Goal: Navigation & Orientation: Find specific page/section

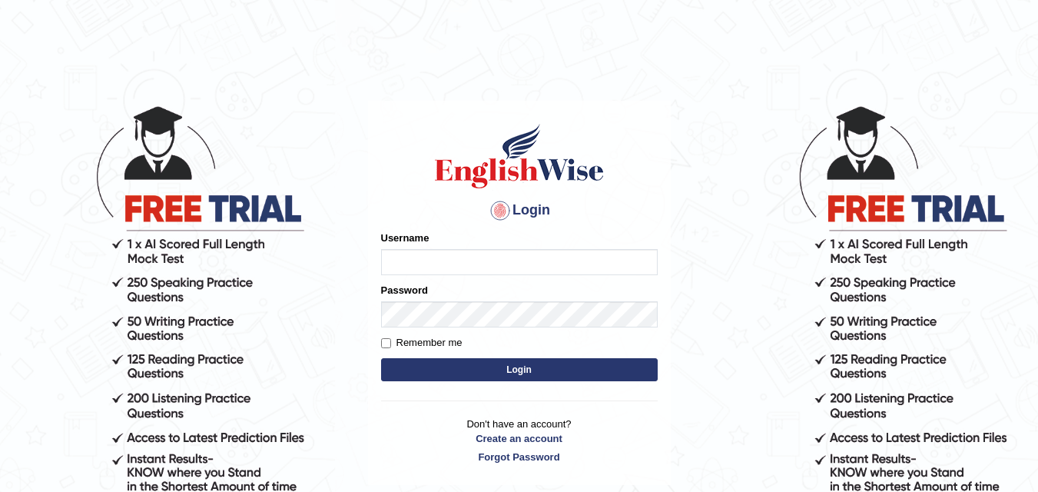
drag, startPoint x: 0, startPoint y: 0, endPoint x: 386, endPoint y: 268, distance: 469.8
click at [386, 268] on div "Username" at bounding box center [519, 253] width 277 height 45
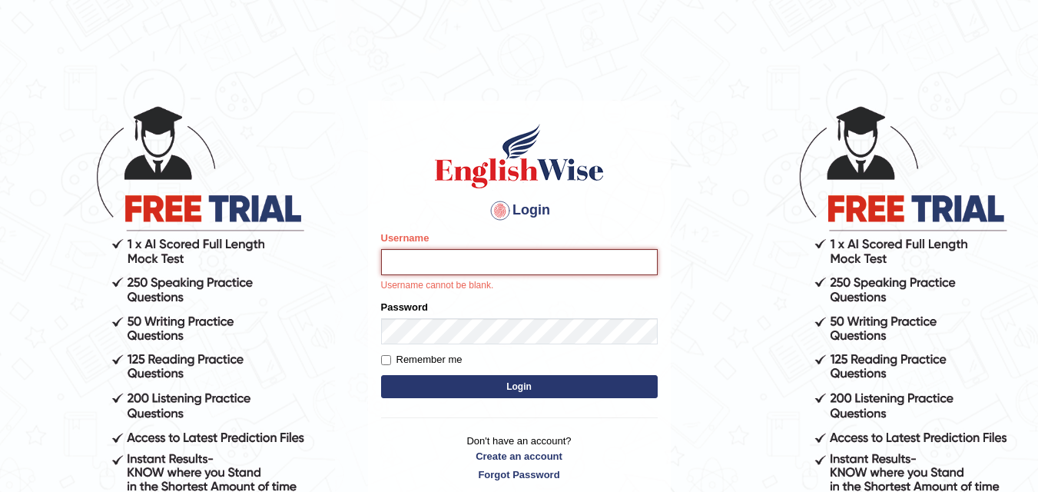
click at [398, 255] on input "Username" at bounding box center [519, 262] width 277 height 26
type input "Fely_1975"
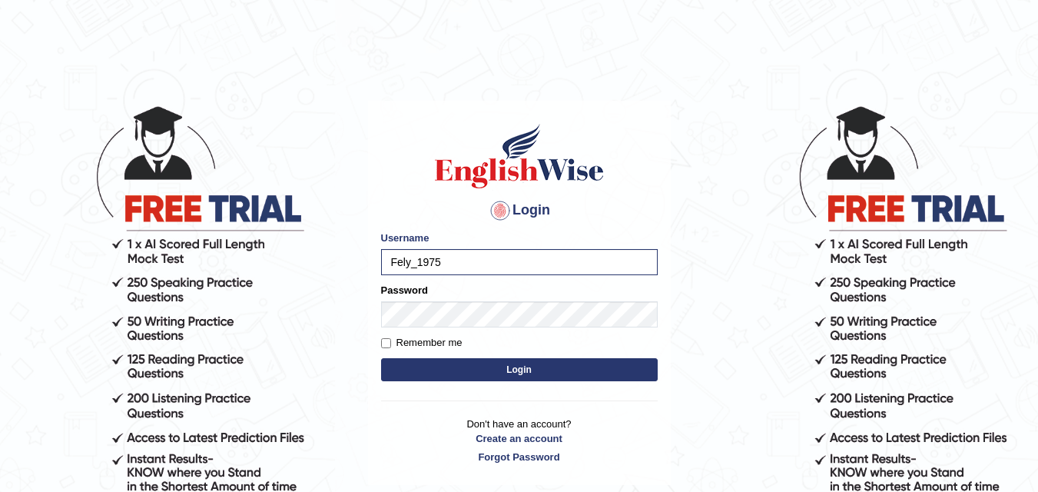
click at [445, 376] on button "Login" at bounding box center [519, 369] width 277 height 23
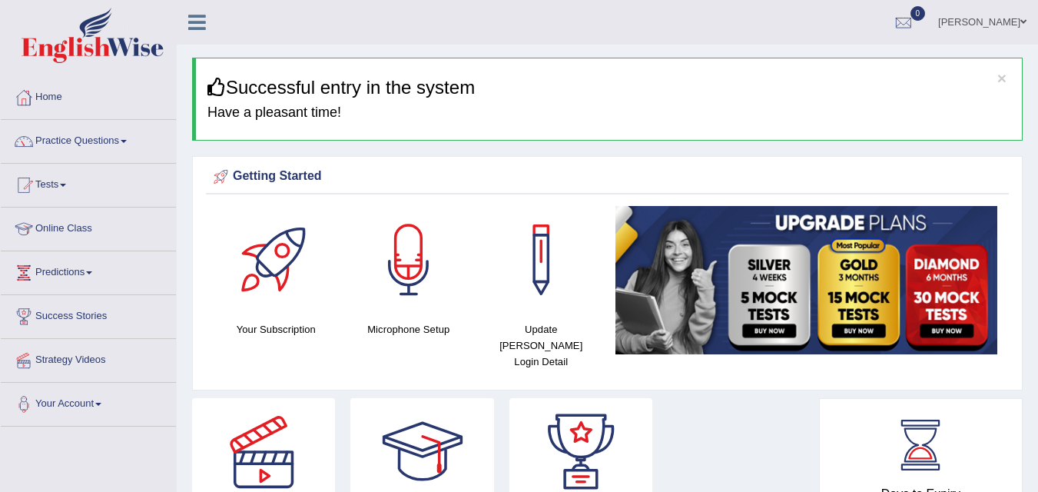
click at [77, 223] on link "Online Class" at bounding box center [88, 226] width 175 height 38
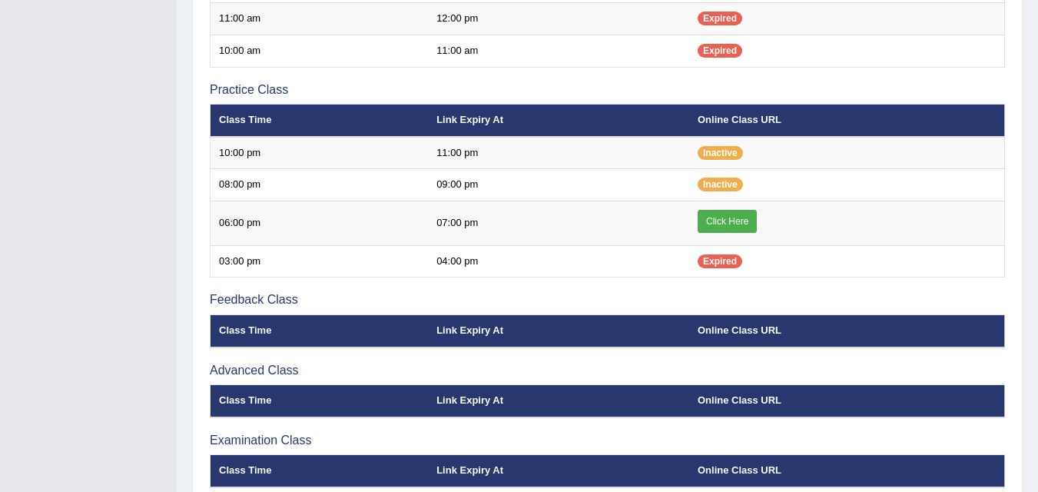
scroll to position [509, 0]
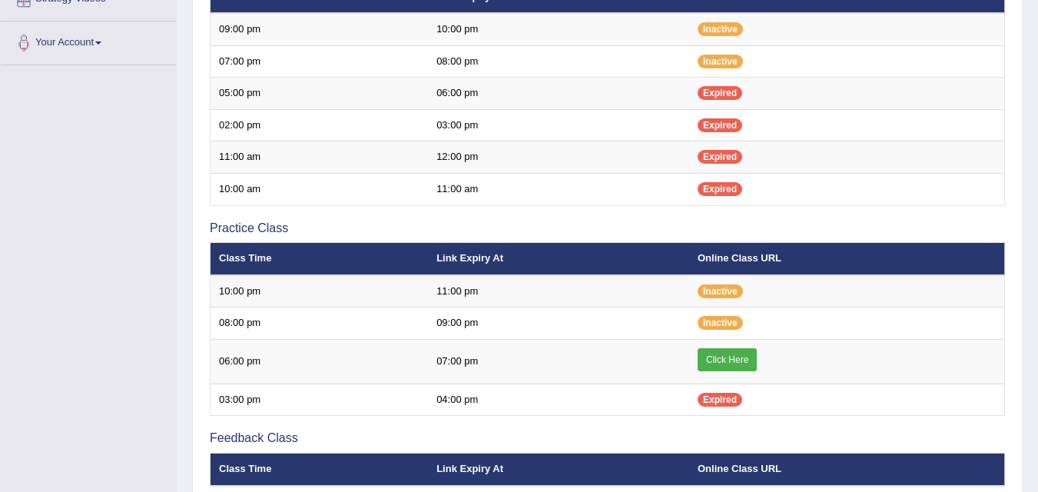
scroll to position [362, 0]
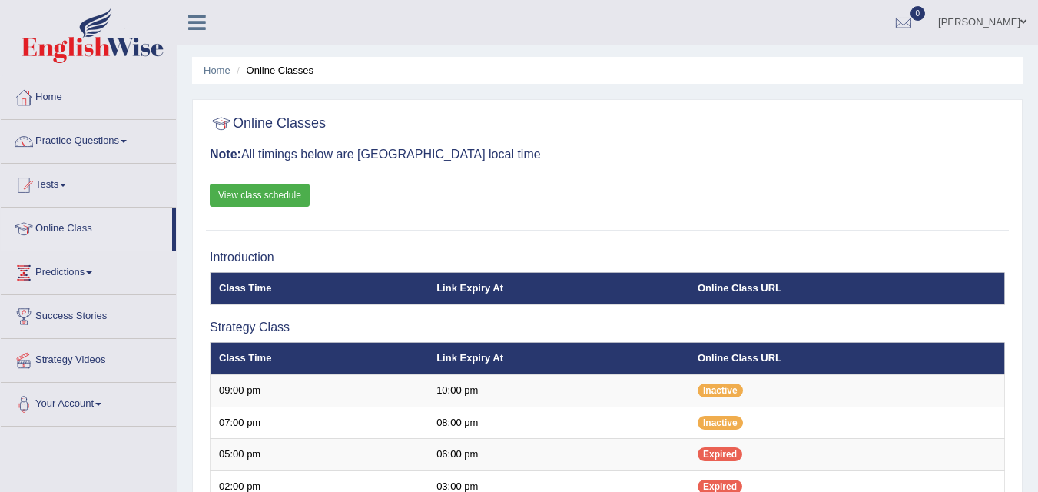
click at [99, 134] on link "Practice Questions" at bounding box center [88, 139] width 175 height 38
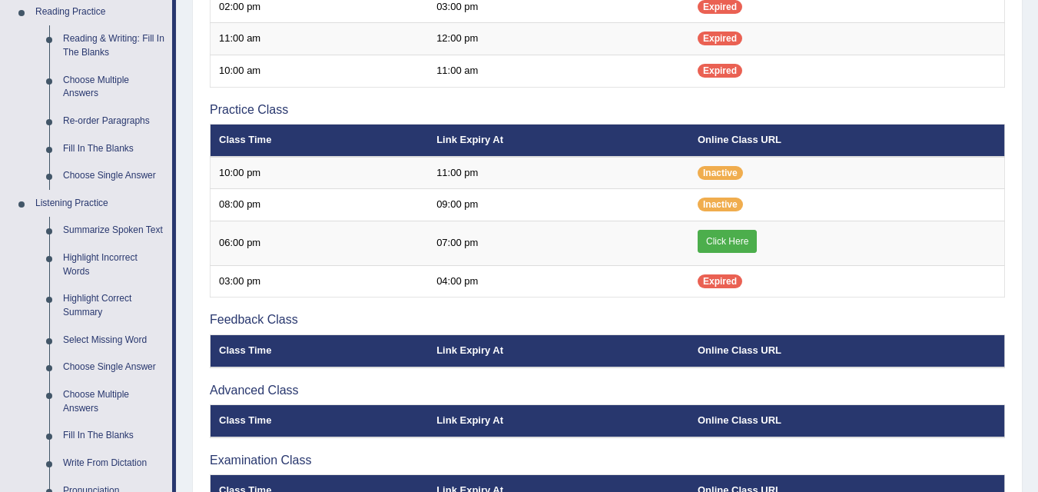
scroll to position [486, 0]
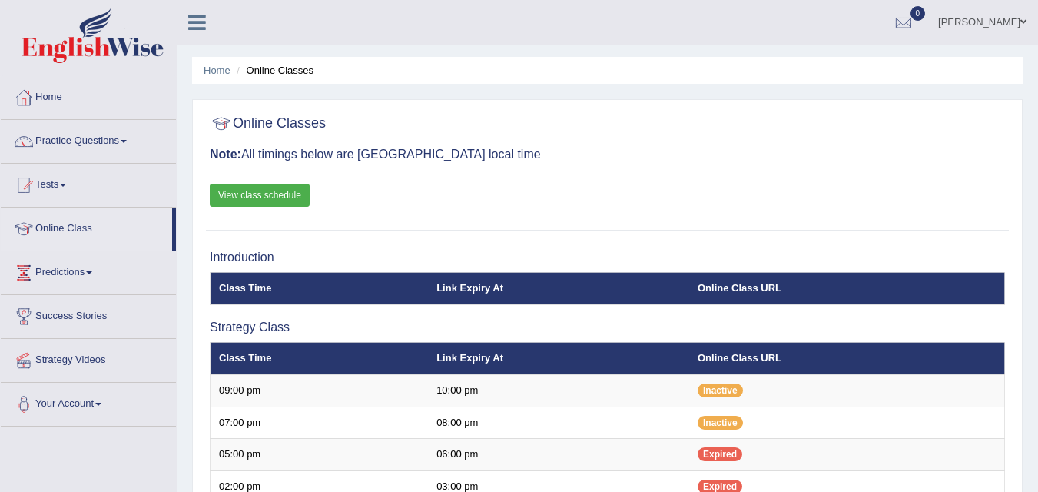
click at [63, 98] on link "Home" at bounding box center [88, 95] width 175 height 38
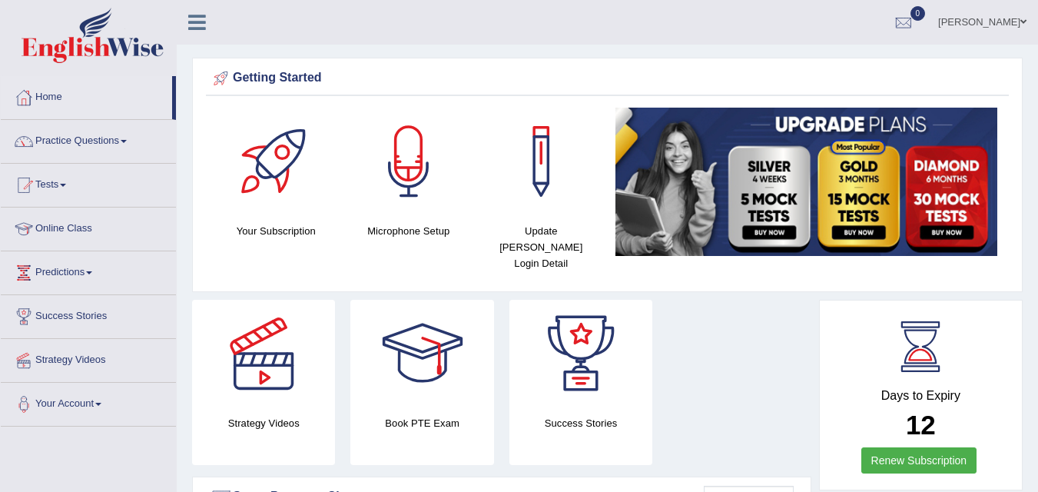
click at [61, 233] on link "Online Class" at bounding box center [88, 226] width 175 height 38
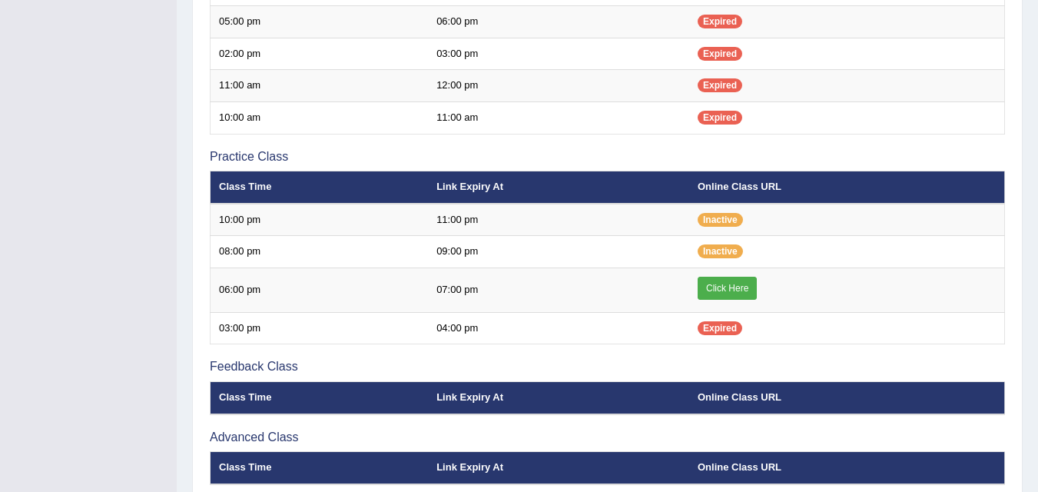
scroll to position [574, 0]
